Goal: Find specific page/section: Find specific page/section

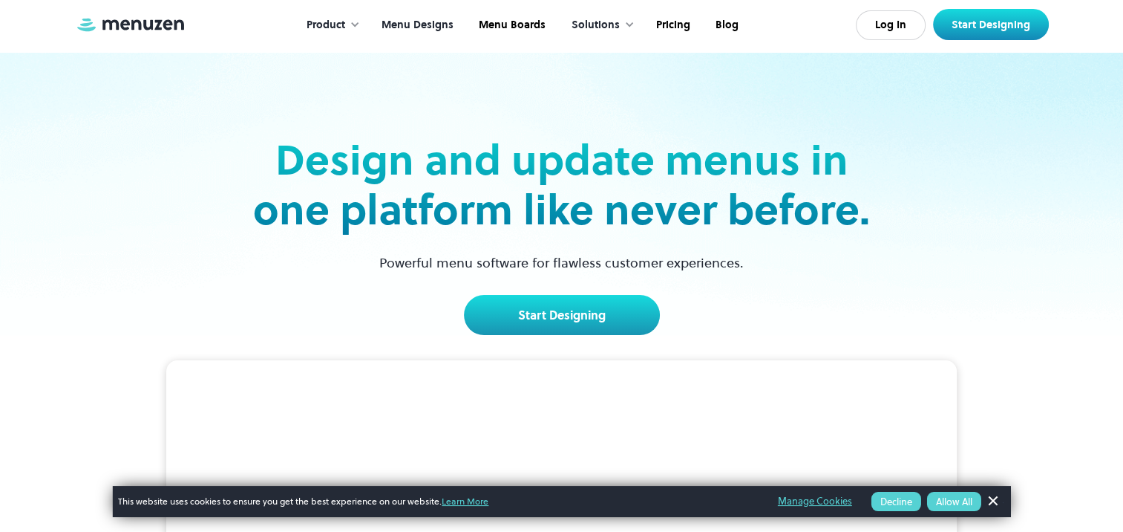
click at [411, 27] on link "Menu Designs" at bounding box center [416, 25] width 97 height 46
click at [409, 27] on link "Menu Designs" at bounding box center [416, 25] width 97 height 46
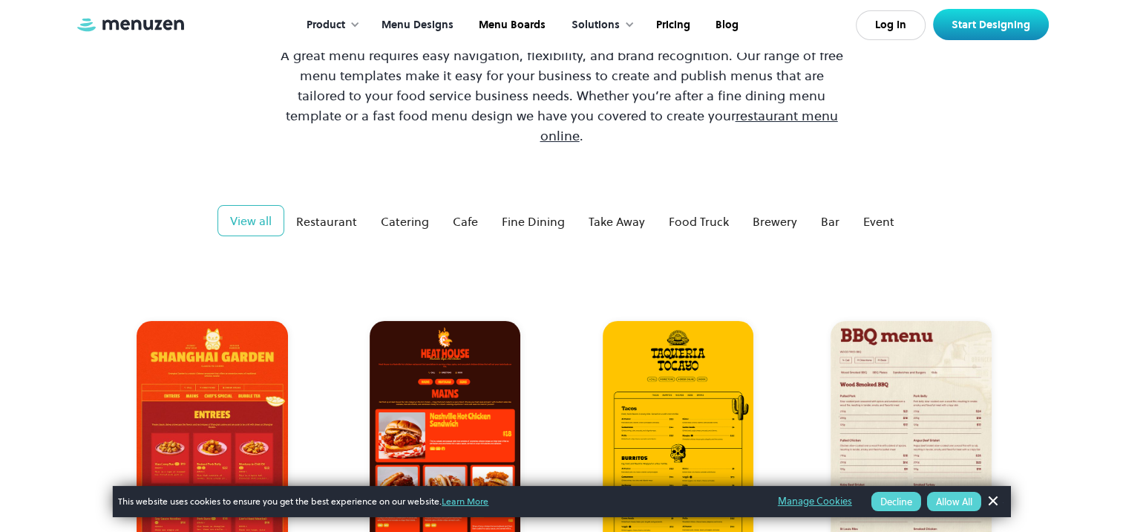
scroll to position [74, 0]
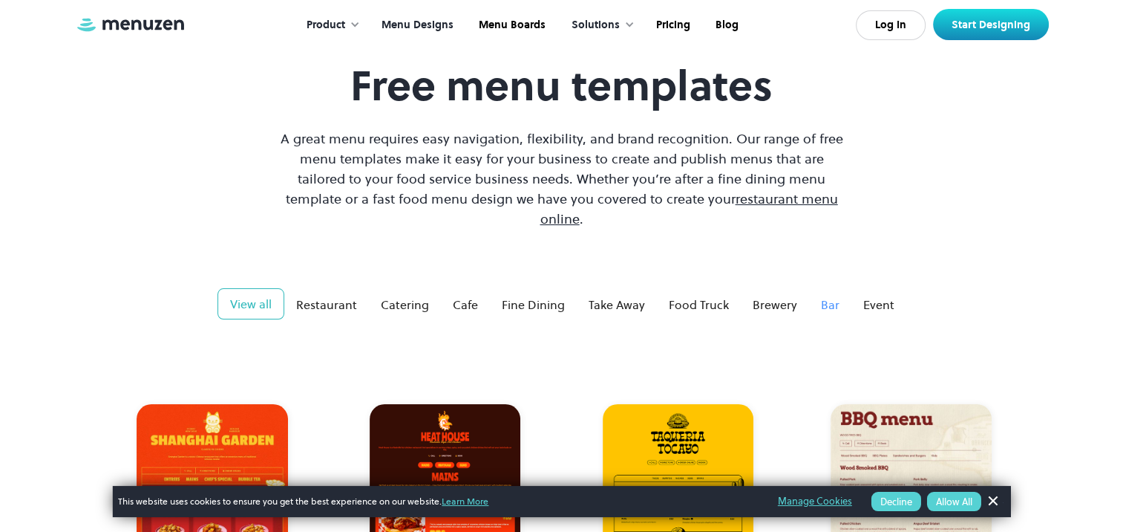
click at [821, 296] on div "Bar" at bounding box center [830, 305] width 19 height 18
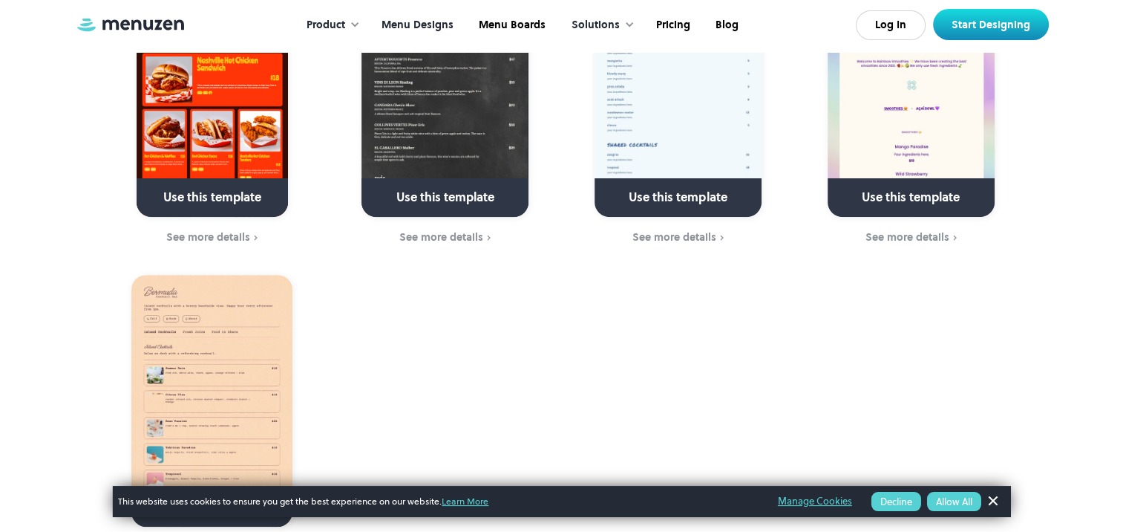
scroll to position [817, 0]
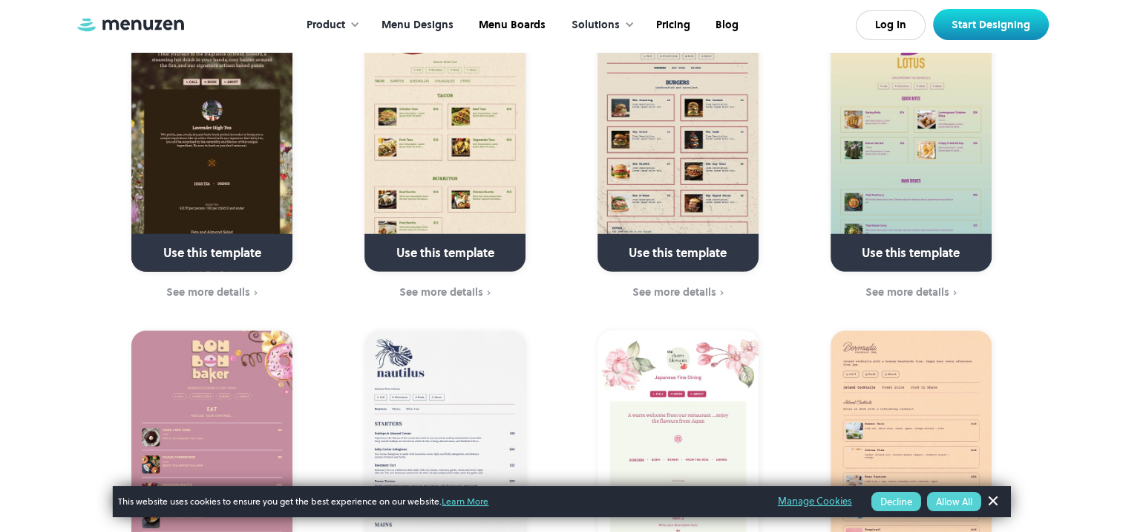
scroll to position [4603, 0]
